Goal: Task Accomplishment & Management: Complete application form

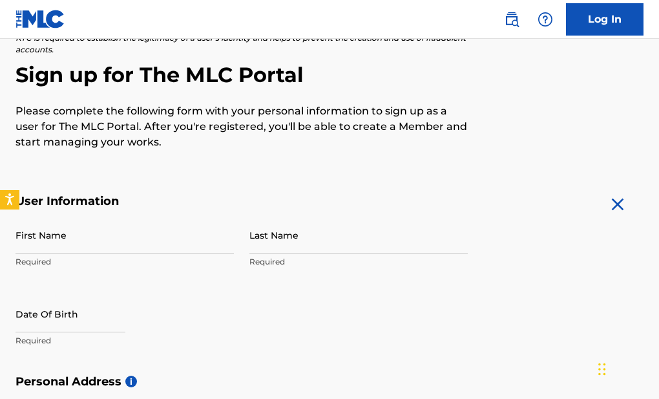
scroll to position [124, 0]
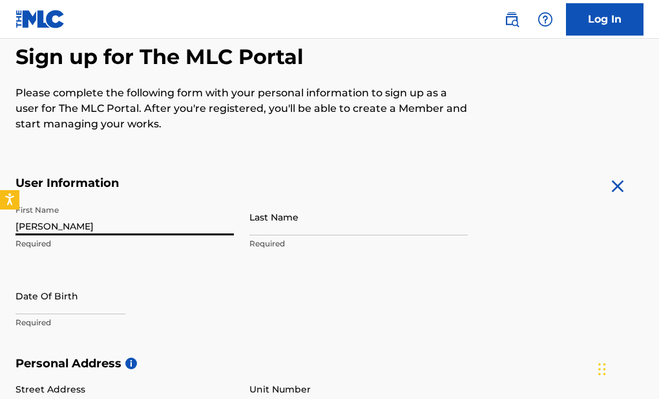
type input "[PERSON_NAME]"
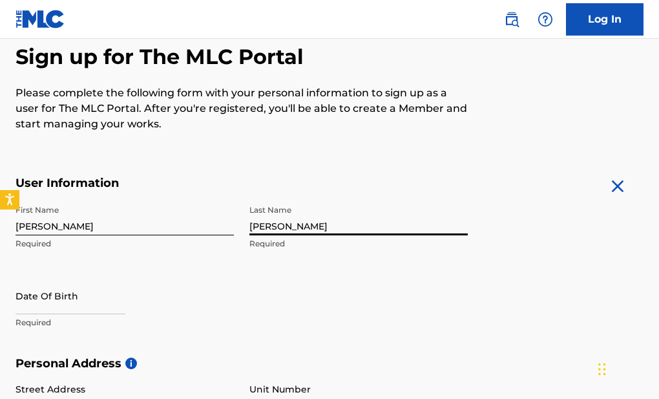
type input "[PERSON_NAME]"
select select "7"
select select "2025"
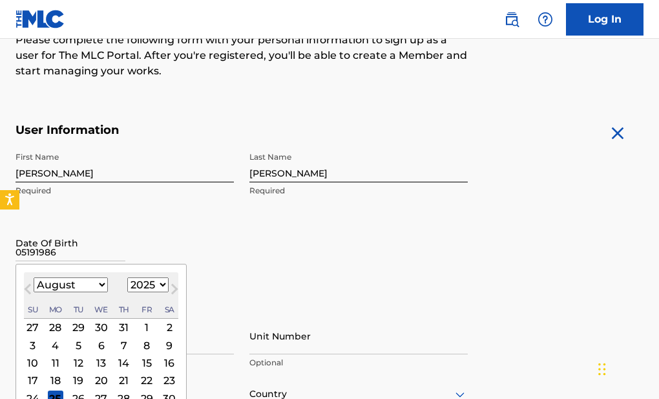
scroll to position [176, 0]
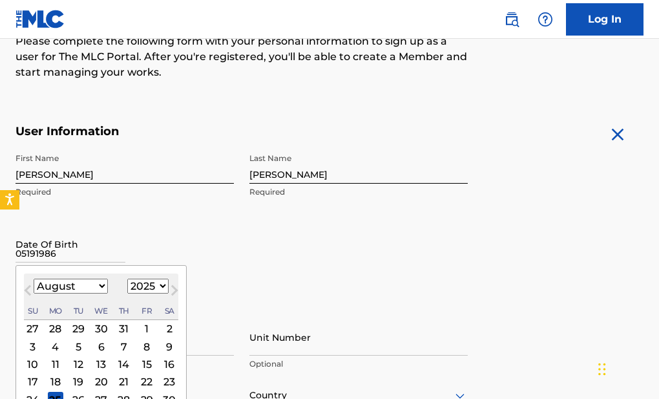
type input "05191986"
select select "4"
select select "1986"
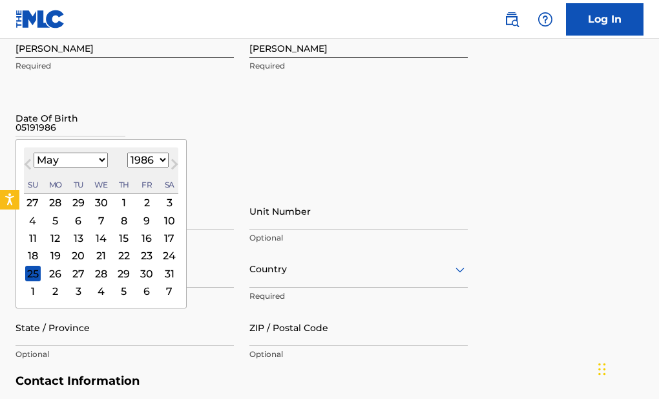
scroll to position [302, 0]
click at [58, 253] on div "19" at bounding box center [56, 255] width 16 height 16
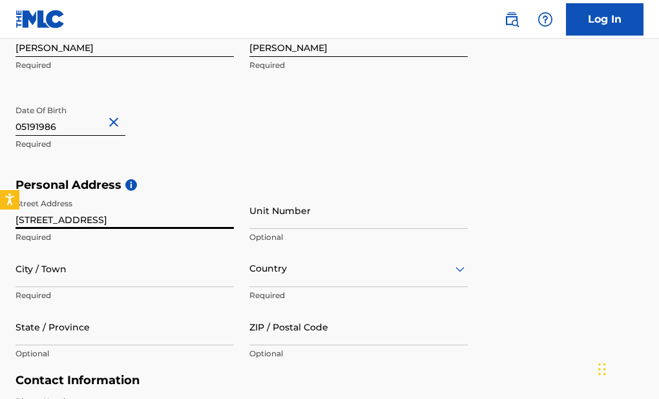
type input "[STREET_ADDRESS]"
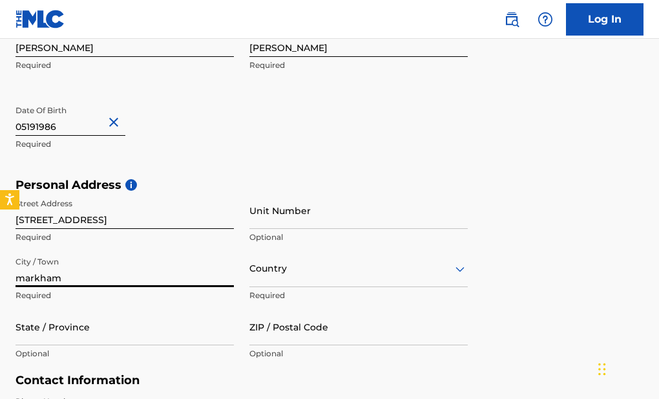
type input "markham"
click at [298, 282] on div "option , selected. Select is focused ,type to refine list, press Down to open t…" at bounding box center [358, 268] width 218 height 37
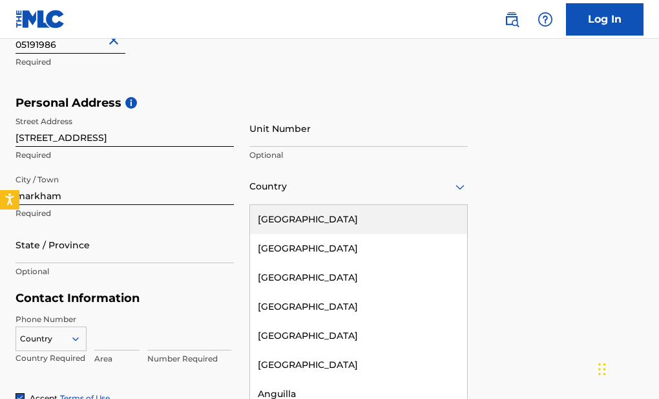
click at [294, 216] on div "[GEOGRAPHIC_DATA]" at bounding box center [358, 219] width 217 height 29
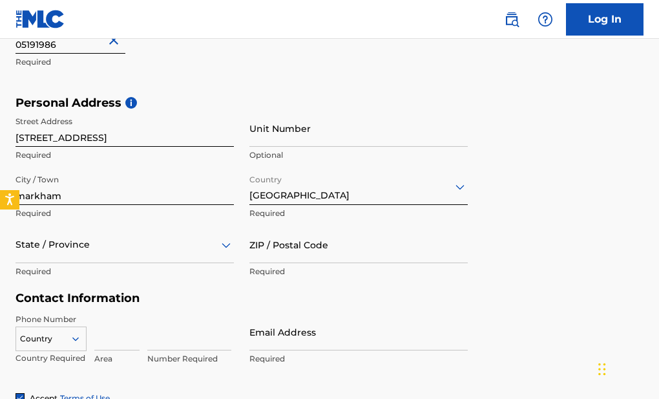
scroll to position [443, 0]
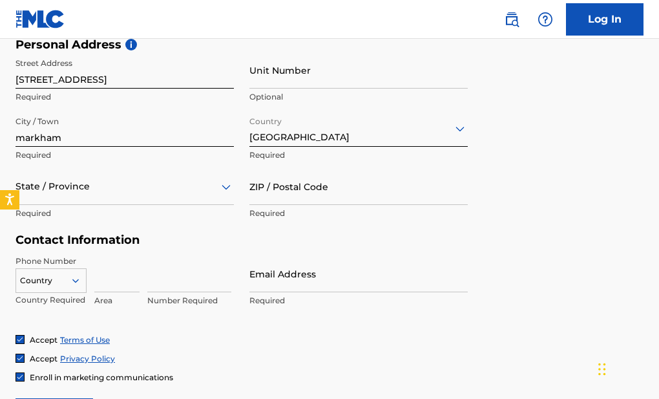
click at [155, 205] on div "State / Province" at bounding box center [125, 186] width 218 height 37
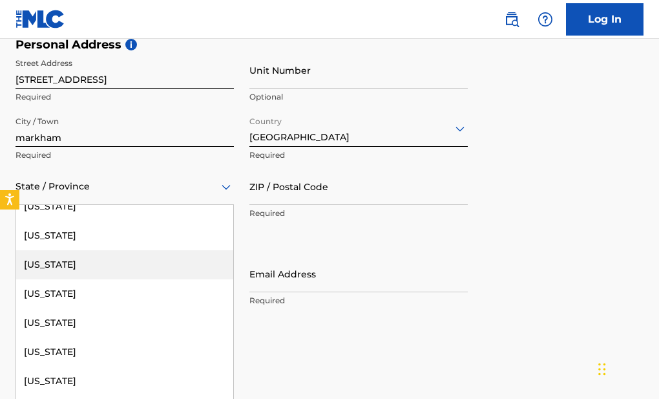
scroll to position [364, 0]
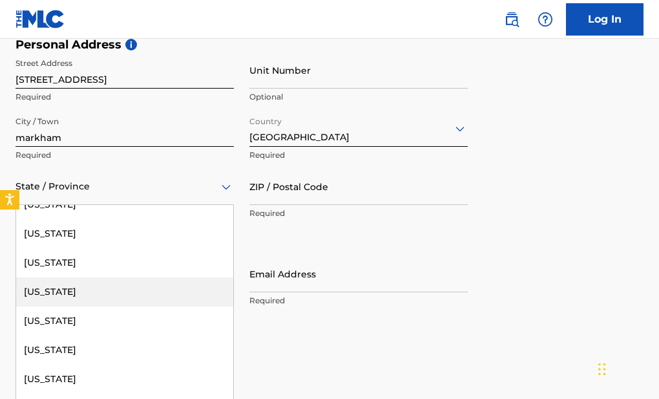
click at [96, 286] on div "[US_STATE]" at bounding box center [124, 291] width 217 height 29
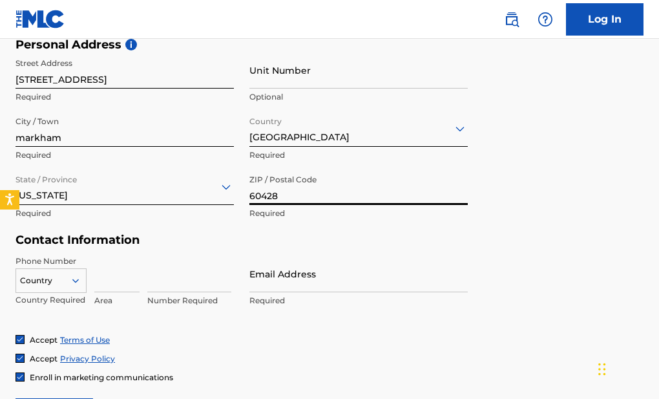
type input "60428"
click at [90, 275] on div "Country Country Required Area Number Required" at bounding box center [125, 284] width 218 height 58
click at [97, 277] on input at bounding box center [116, 273] width 45 height 37
type input "708"
type input "7245270"
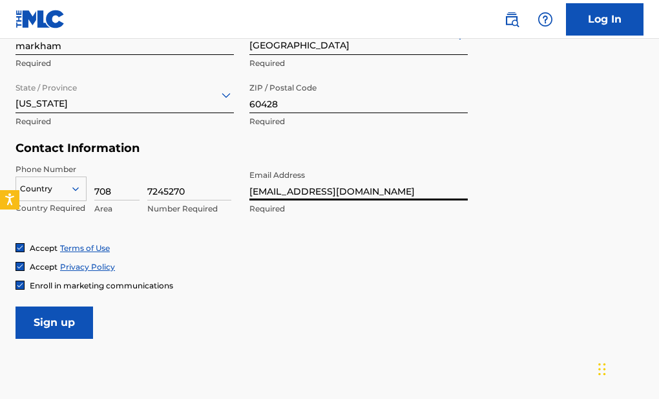
scroll to position [543, 0]
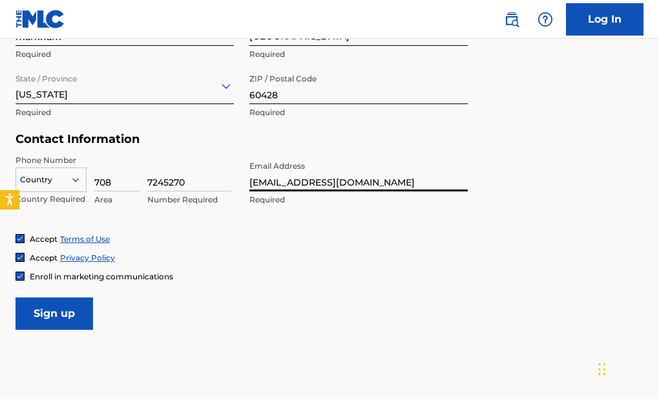
type input "[EMAIL_ADDRESS][DOMAIN_NAME]"
click at [65, 313] on input "Sign up" at bounding box center [55, 313] width 78 height 32
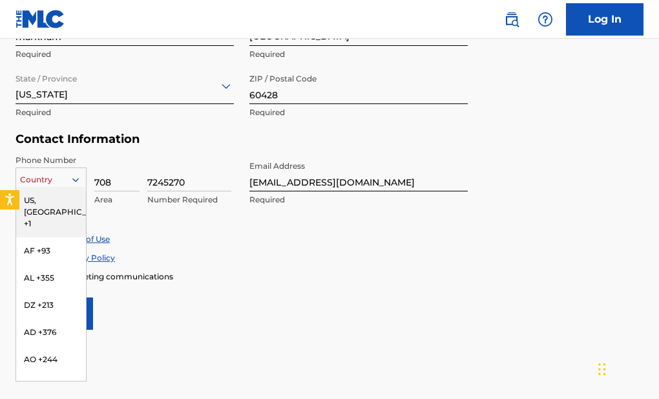
click at [66, 169] on div "Country" at bounding box center [51, 179] width 71 height 25
click at [59, 205] on div "US, [GEOGRAPHIC_DATA] +1" at bounding box center [51, 212] width 70 height 50
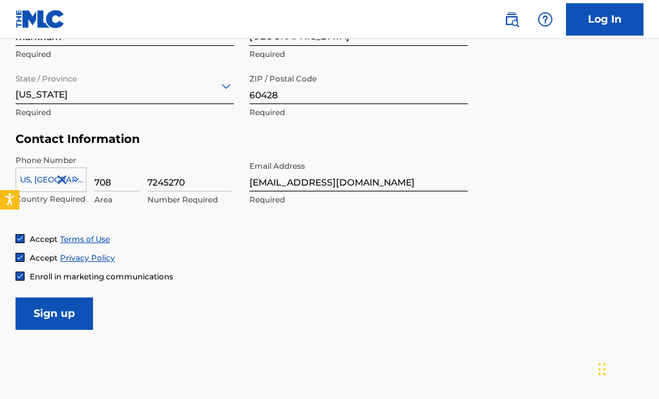
click at [65, 309] on input "Sign up" at bounding box center [55, 313] width 78 height 32
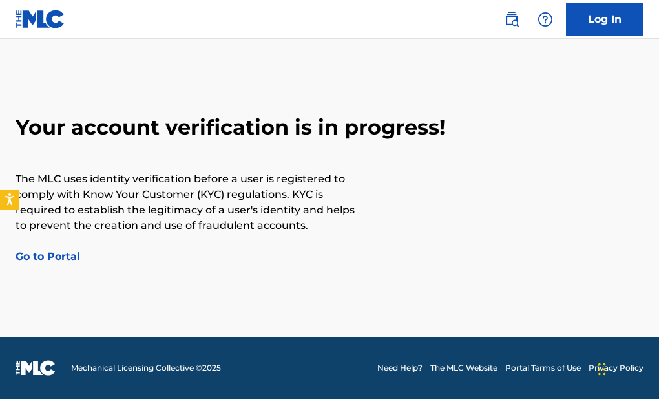
scroll to position [19, 0]
